Goal: Task Accomplishment & Management: Use online tool/utility

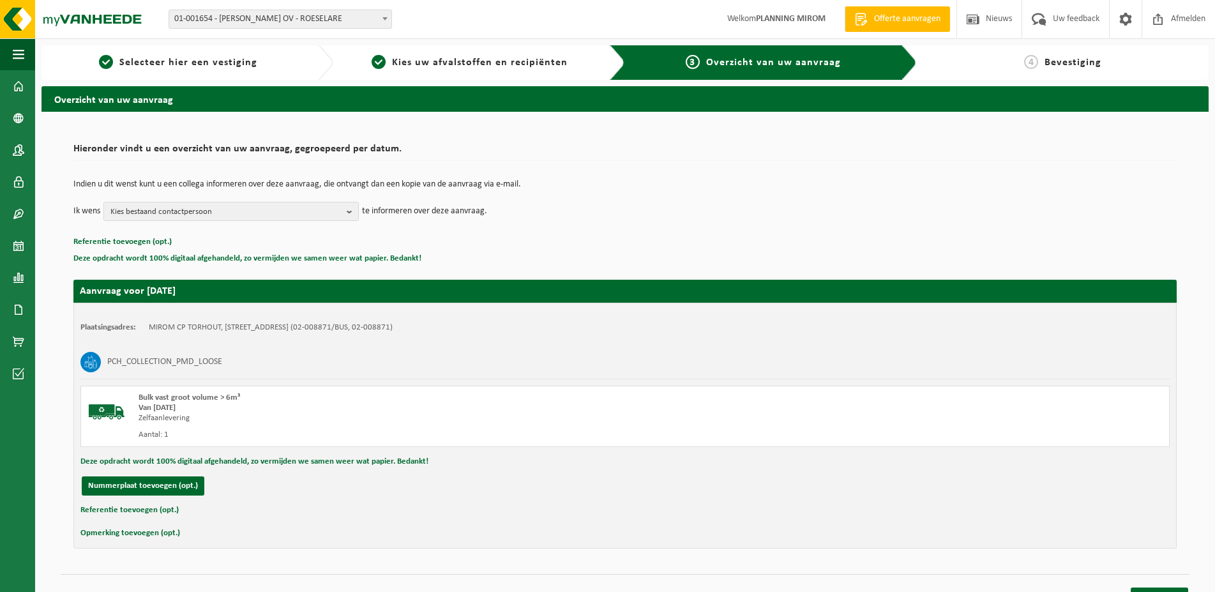
scroll to position [15, 0]
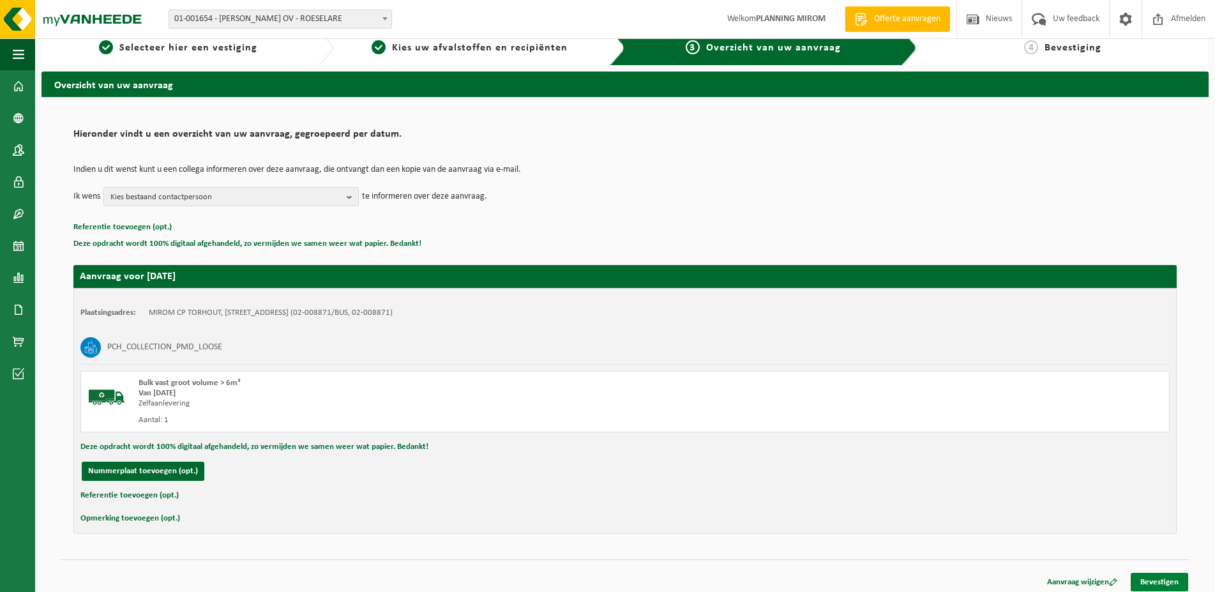
click at [1162, 578] on link "Bevestigen" at bounding box center [1159, 582] width 57 height 19
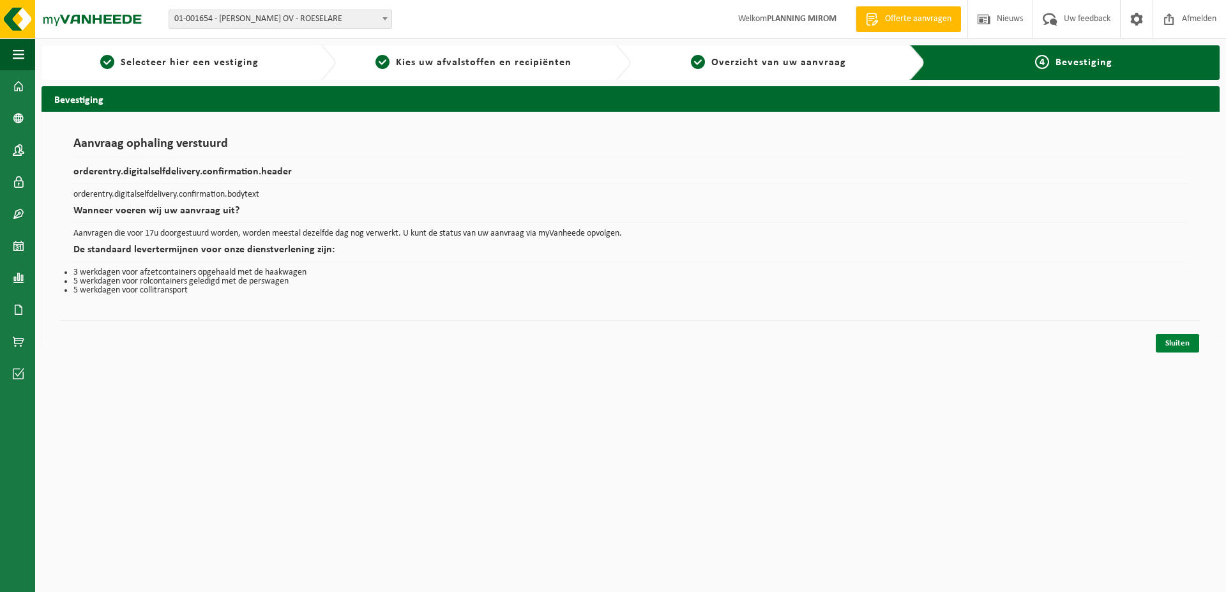
click at [1165, 347] on link "Sluiten" at bounding box center [1177, 343] width 43 height 19
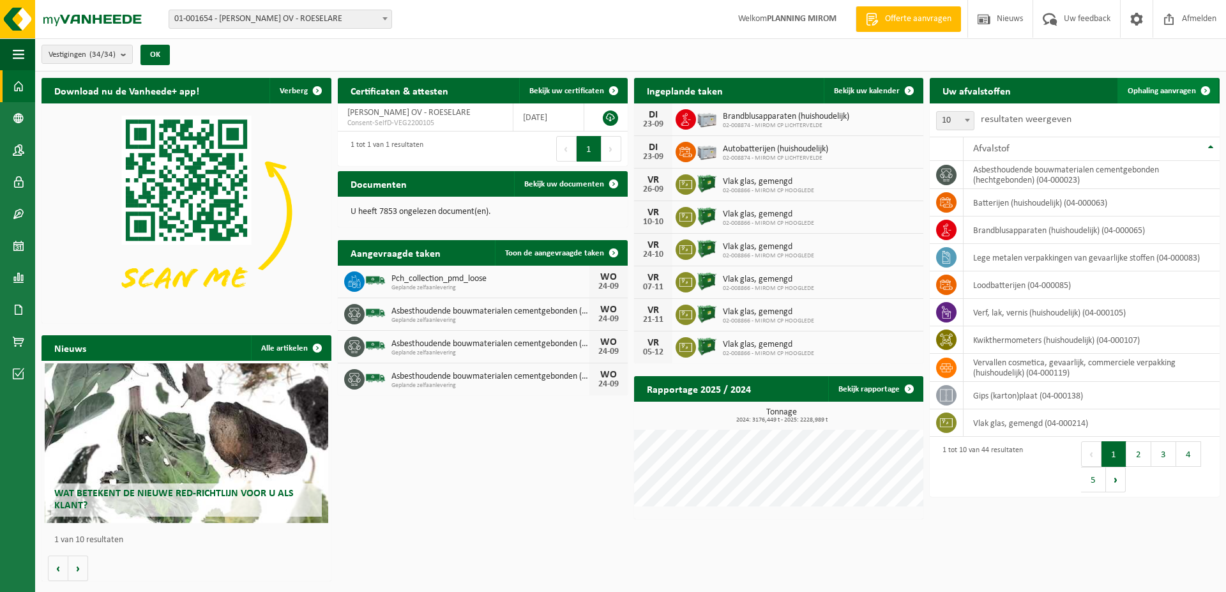
click at [1172, 98] on link "Ophaling aanvragen" at bounding box center [1168, 91] width 101 height 26
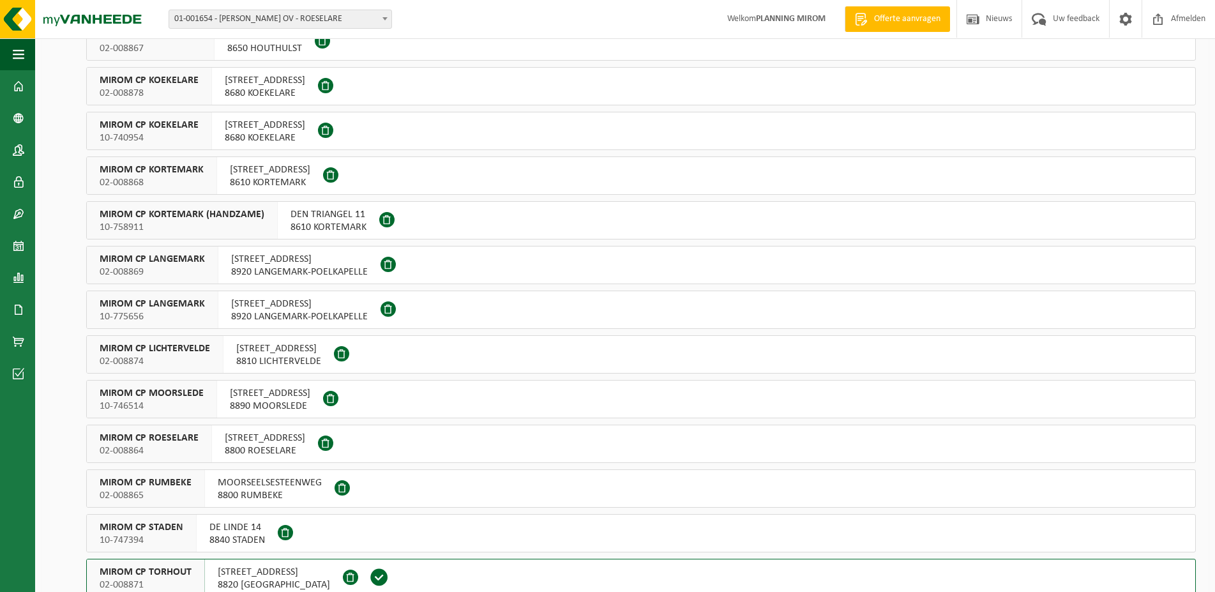
scroll to position [456, 0]
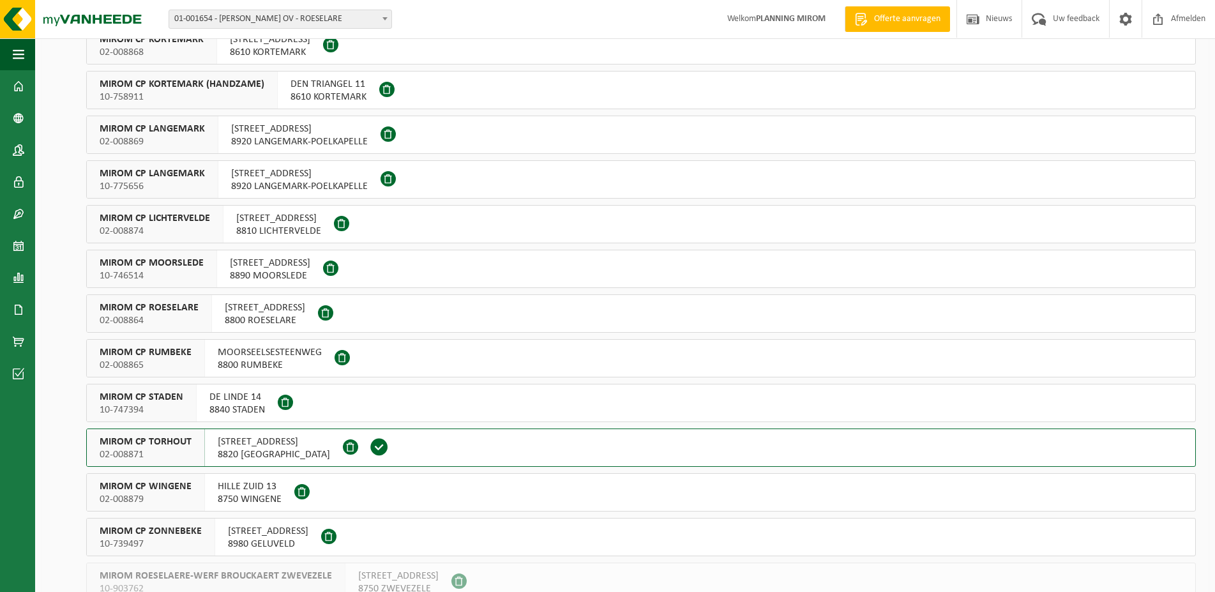
click at [174, 449] on span "02-008871" at bounding box center [146, 454] width 92 height 13
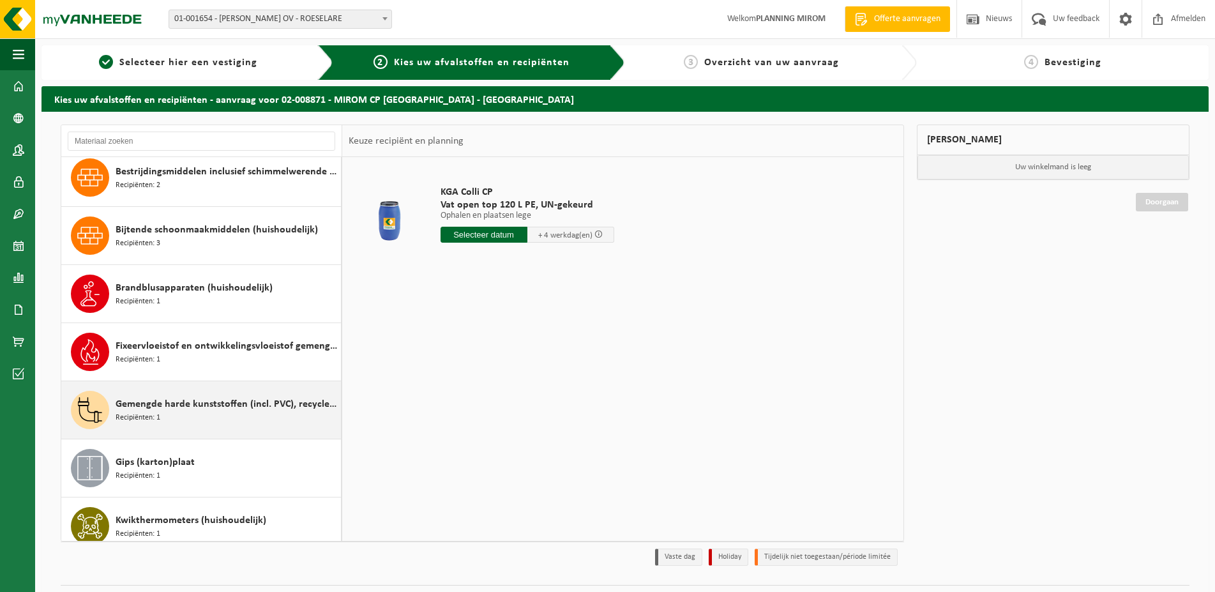
scroll to position [448, 0]
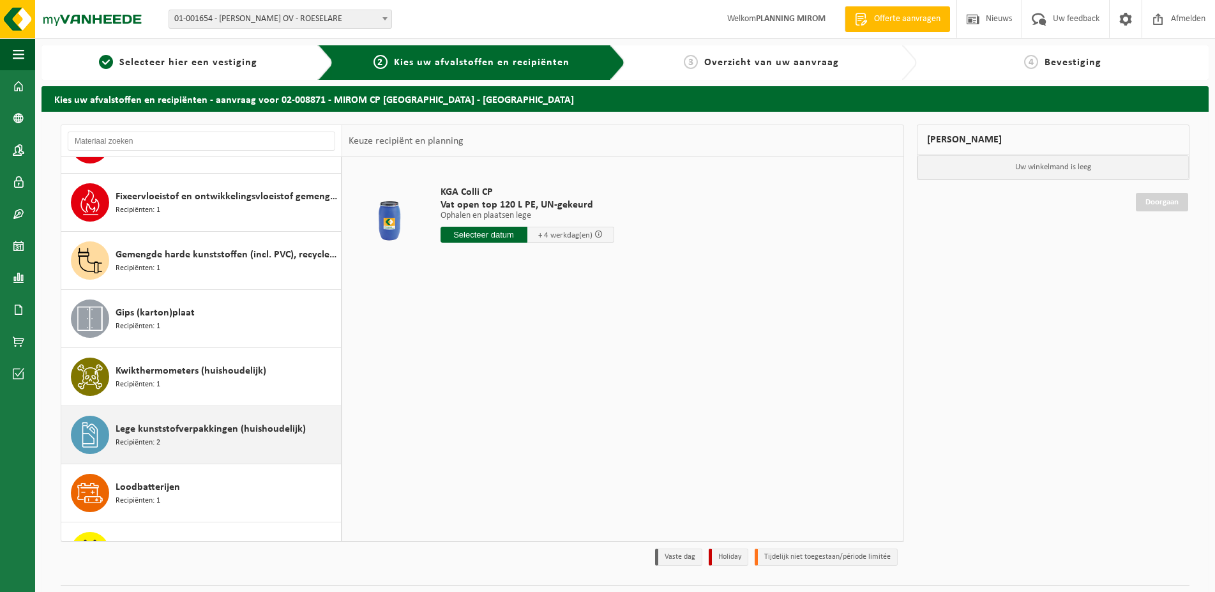
click at [175, 436] on span "Lege kunststofverpakkingen (huishoudelijk)" at bounding box center [211, 428] width 190 height 15
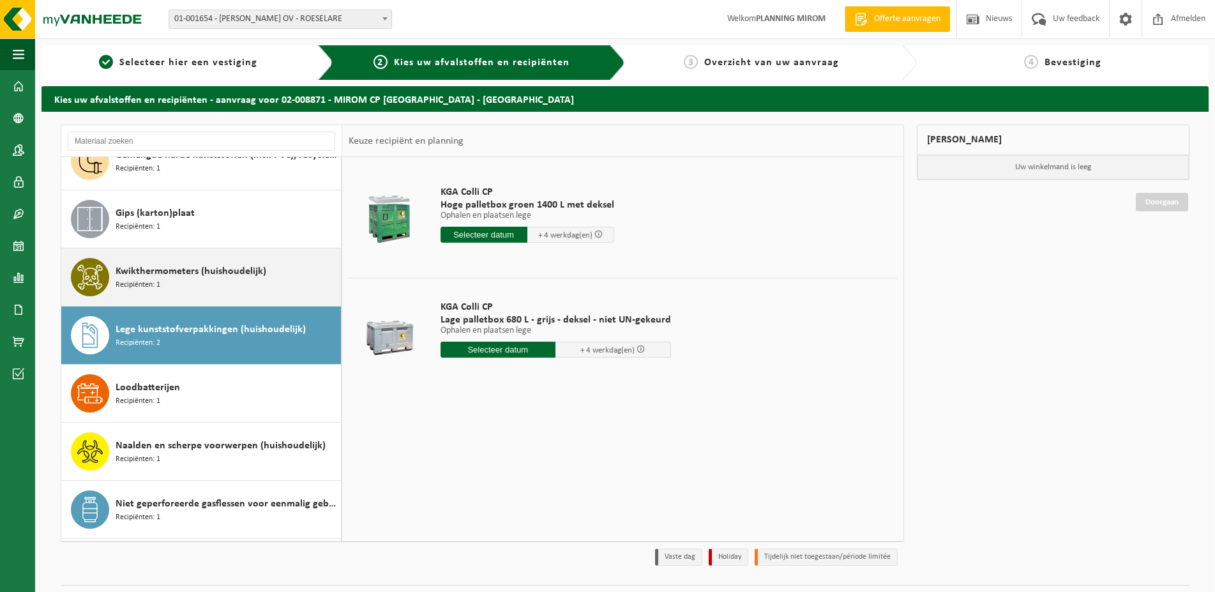
scroll to position [498, 0]
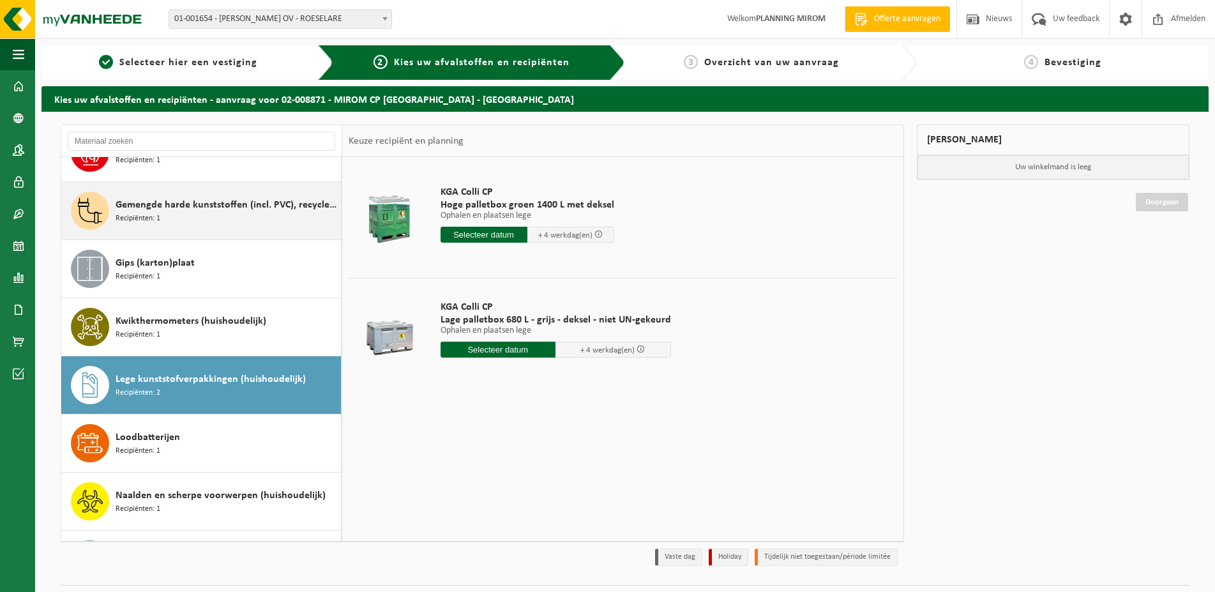
click at [160, 208] on span "Gemengde harde kunststoffen (incl. PVC), recycleerbaar (huishoudelijk)" at bounding box center [227, 204] width 222 height 15
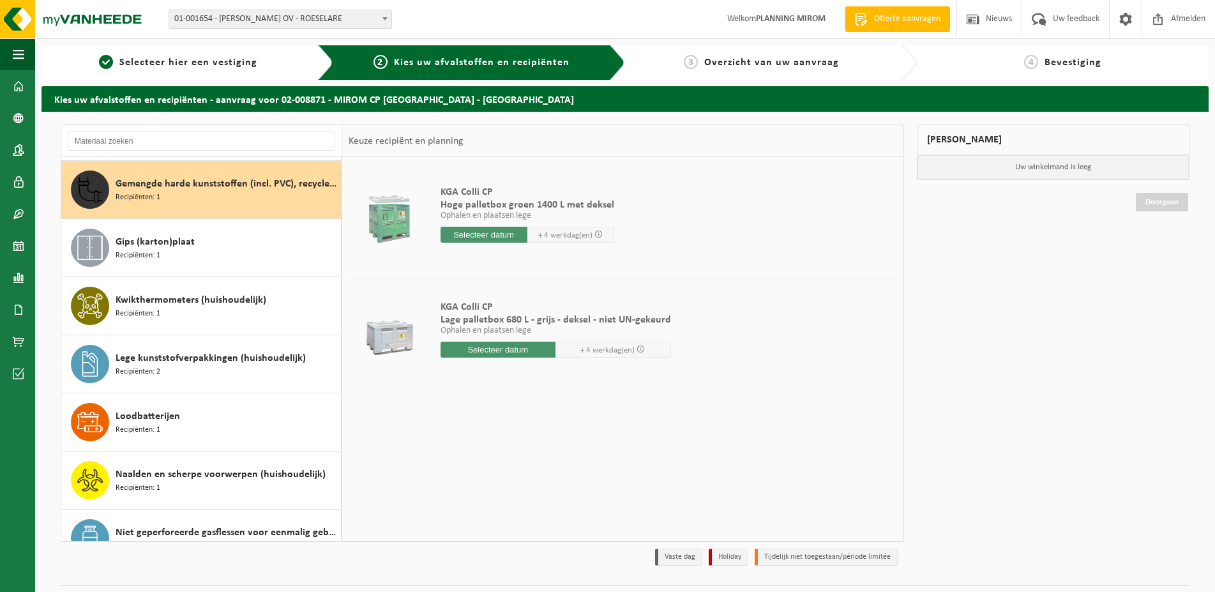
scroll to position [523, 0]
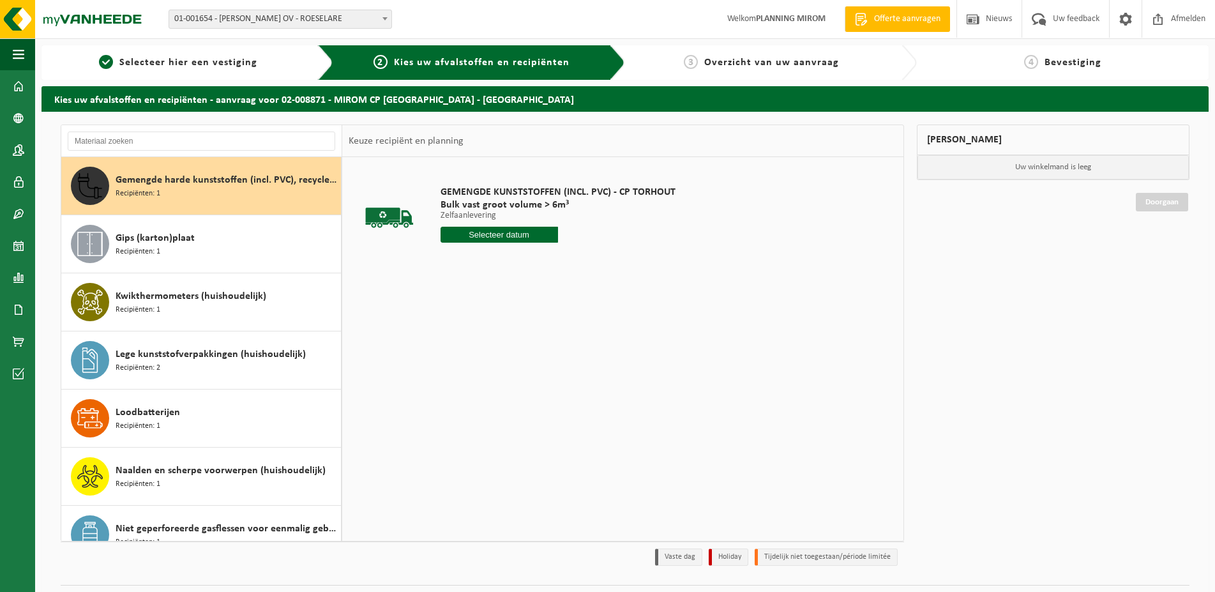
click at [492, 235] on input "text" at bounding box center [500, 235] width 118 height 16
click at [493, 370] on div "24" at bounding box center [497, 368] width 22 height 20
type input "Van 2025-09-24"
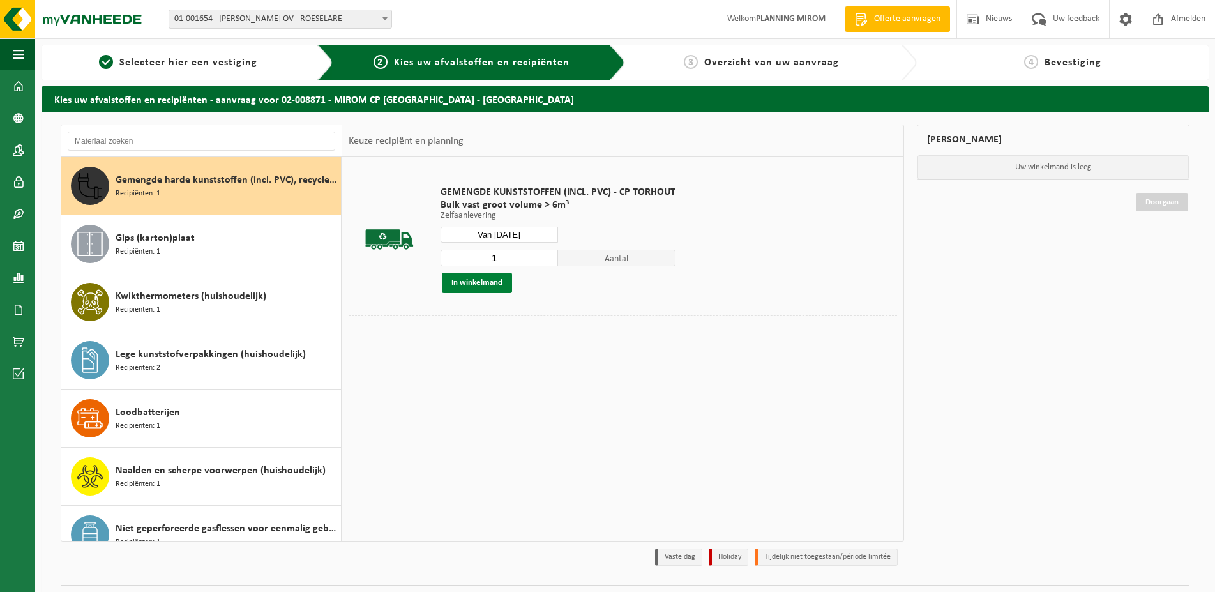
click at [469, 285] on button "In winkelmand" at bounding box center [477, 283] width 70 height 20
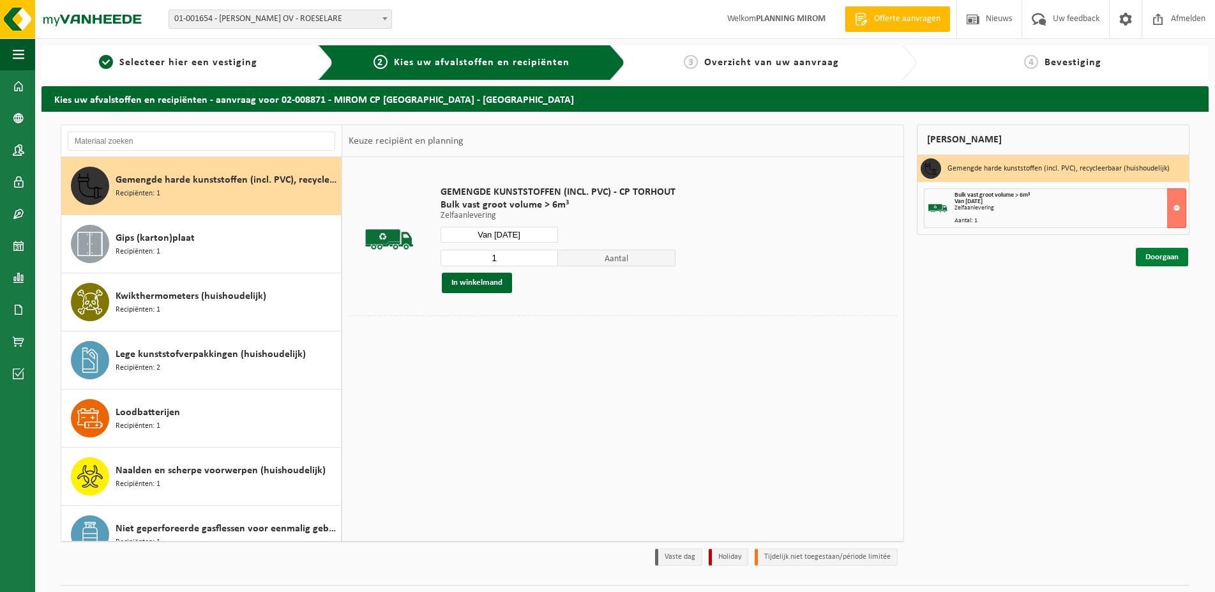
click at [1165, 255] on link "Doorgaan" at bounding box center [1162, 257] width 52 height 19
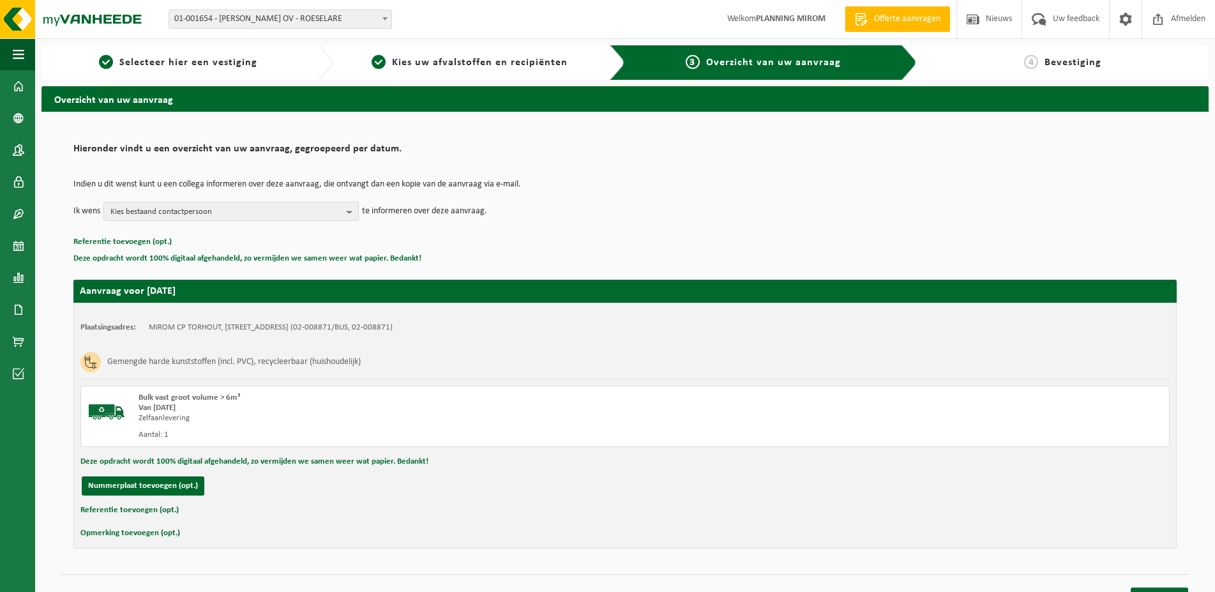
scroll to position [15, 0]
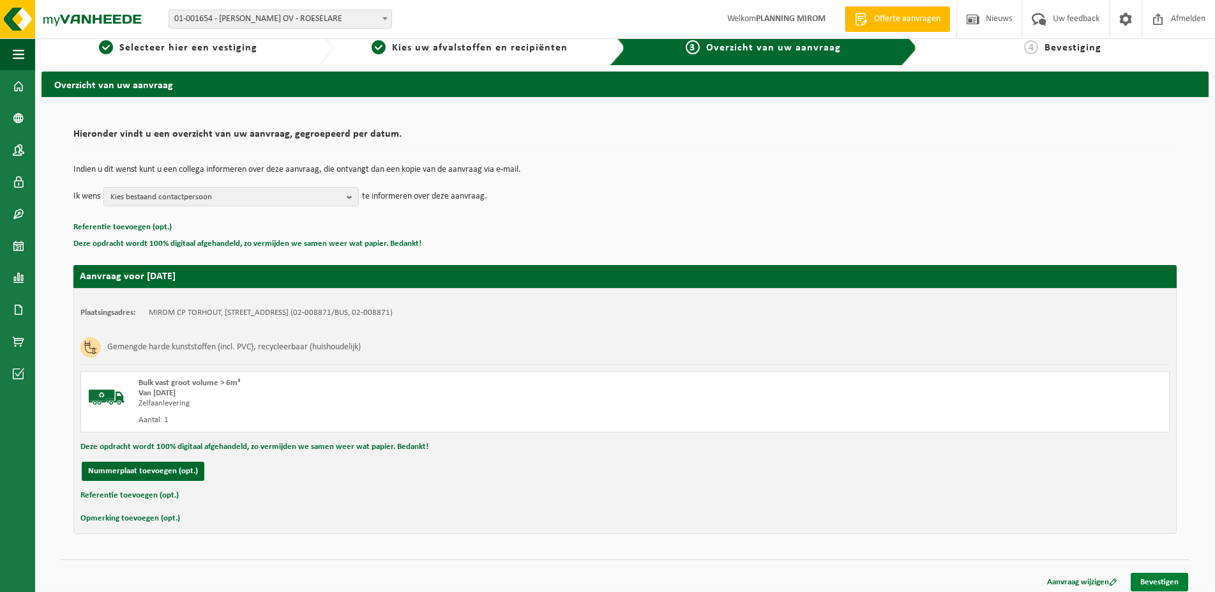
click at [1154, 573] on link "Bevestigen" at bounding box center [1159, 582] width 57 height 19
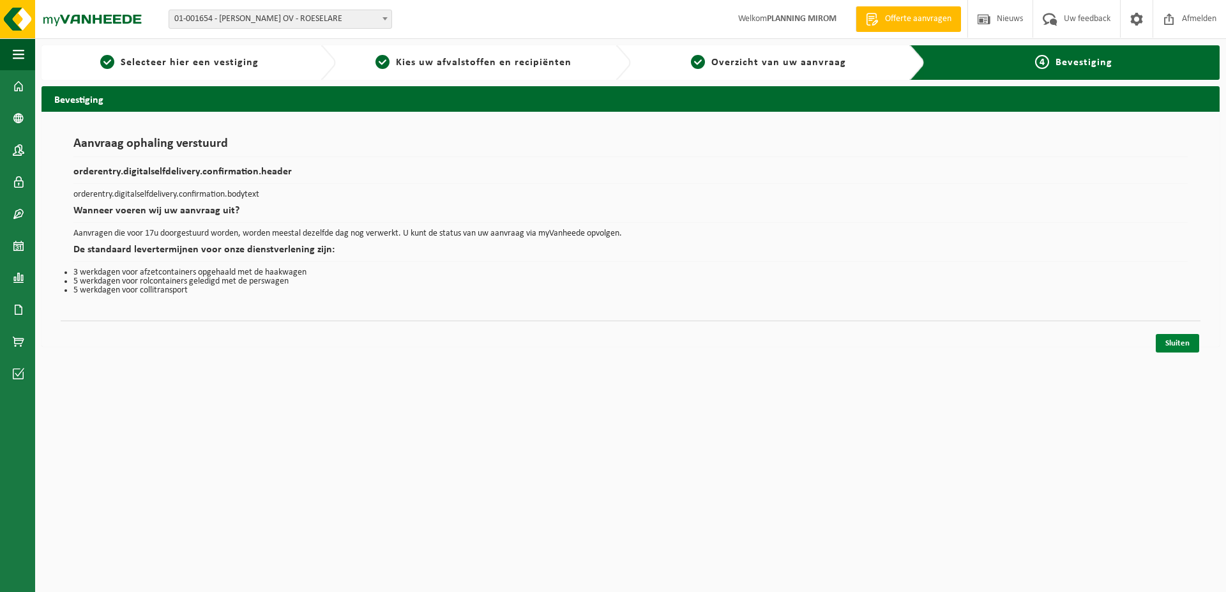
click at [1169, 342] on link "Sluiten" at bounding box center [1177, 343] width 43 height 19
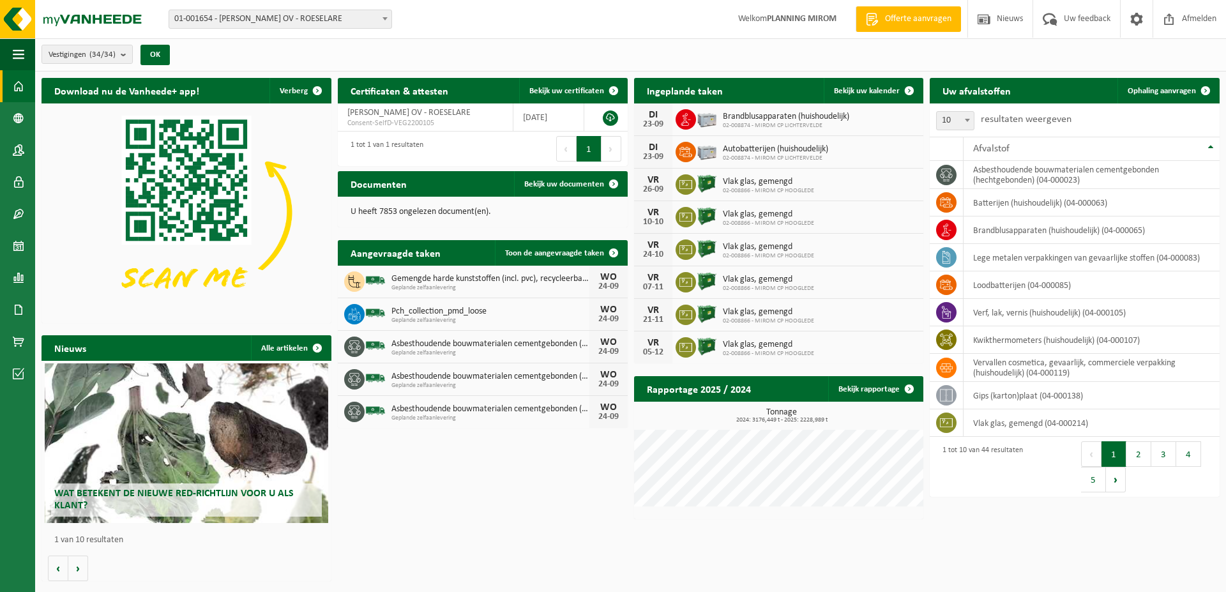
click at [497, 283] on span "Gemengde harde kunststoffen (incl. pvc), recycleerbaar (huishoudelijk)" at bounding box center [490, 279] width 198 height 10
click at [578, 255] on span "Toon de aangevraagde taken" at bounding box center [554, 253] width 99 height 8
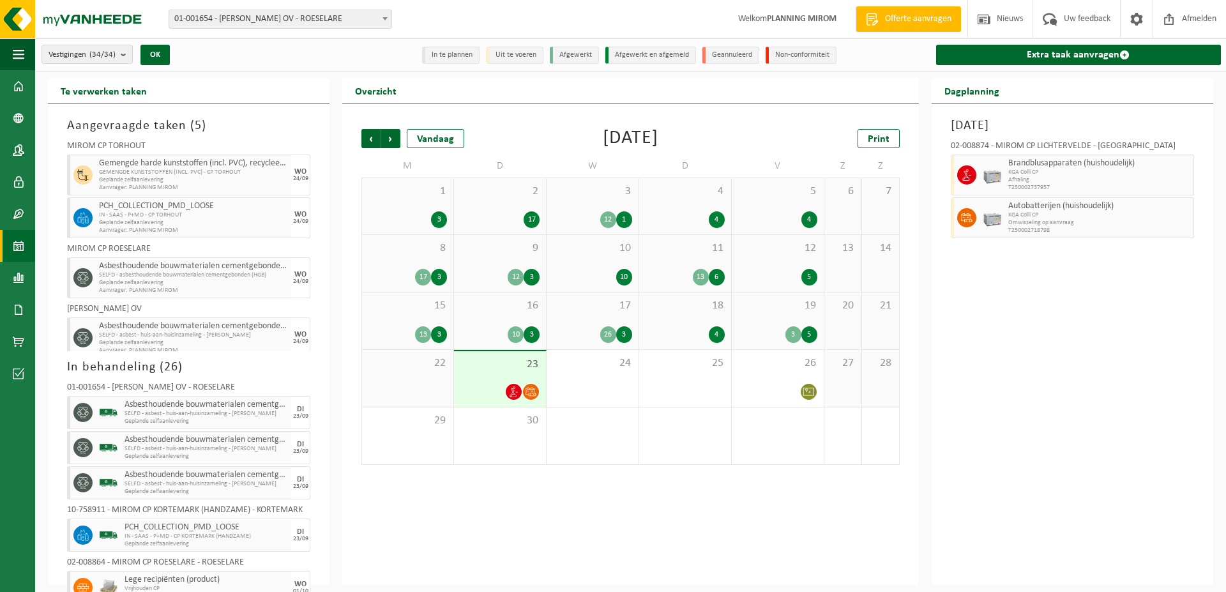
click at [166, 182] on span "Geplande zelfaanlevering" at bounding box center [193, 180] width 189 height 8
click at [234, 175] on span "GEMENGDE KUNSTSTOFFEN (INCL. PVC) - CP TORHOUT" at bounding box center [193, 173] width 189 height 8
click at [294, 174] on div "WO" at bounding box center [300, 172] width 12 height 8
drag, startPoint x: 220, startPoint y: 176, endPoint x: 330, endPoint y: 175, distance: 109.8
click at [288, 176] on span "Geplande zelfaanlevering" at bounding box center [193, 180] width 189 height 8
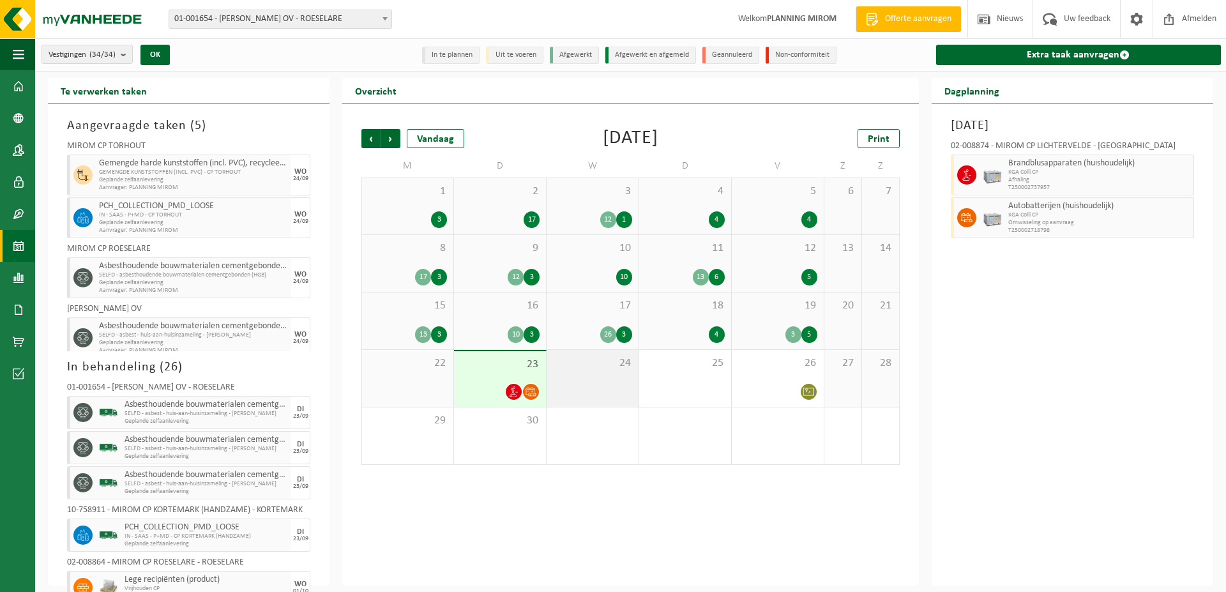
click at [573, 390] on div "24" at bounding box center [593, 378] width 92 height 57
